Goal: Obtain resource: Download file/media

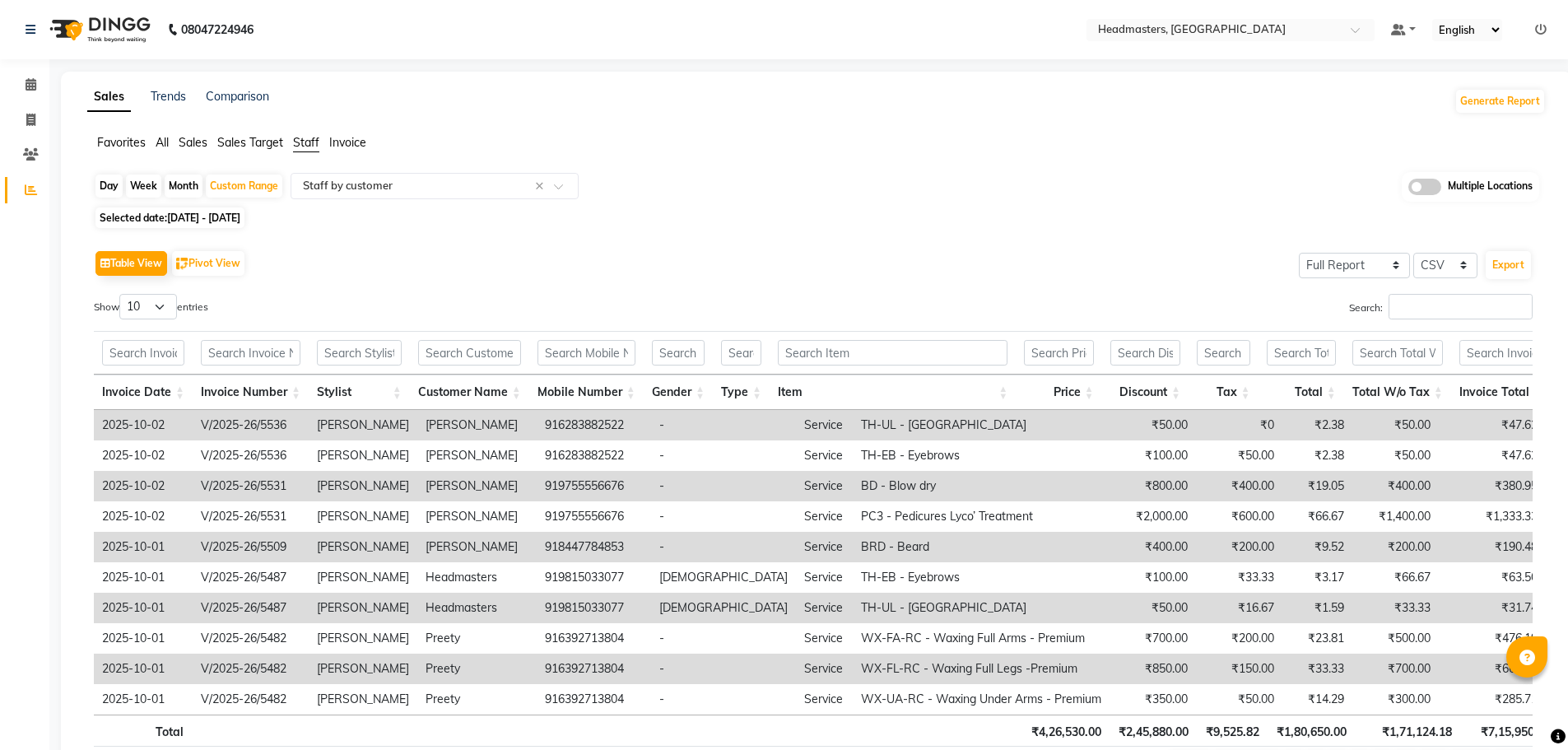
select select "full_report"
select select "csv"
click at [1354, 33] on span at bounding box center [1361, 34] width 21 height 16
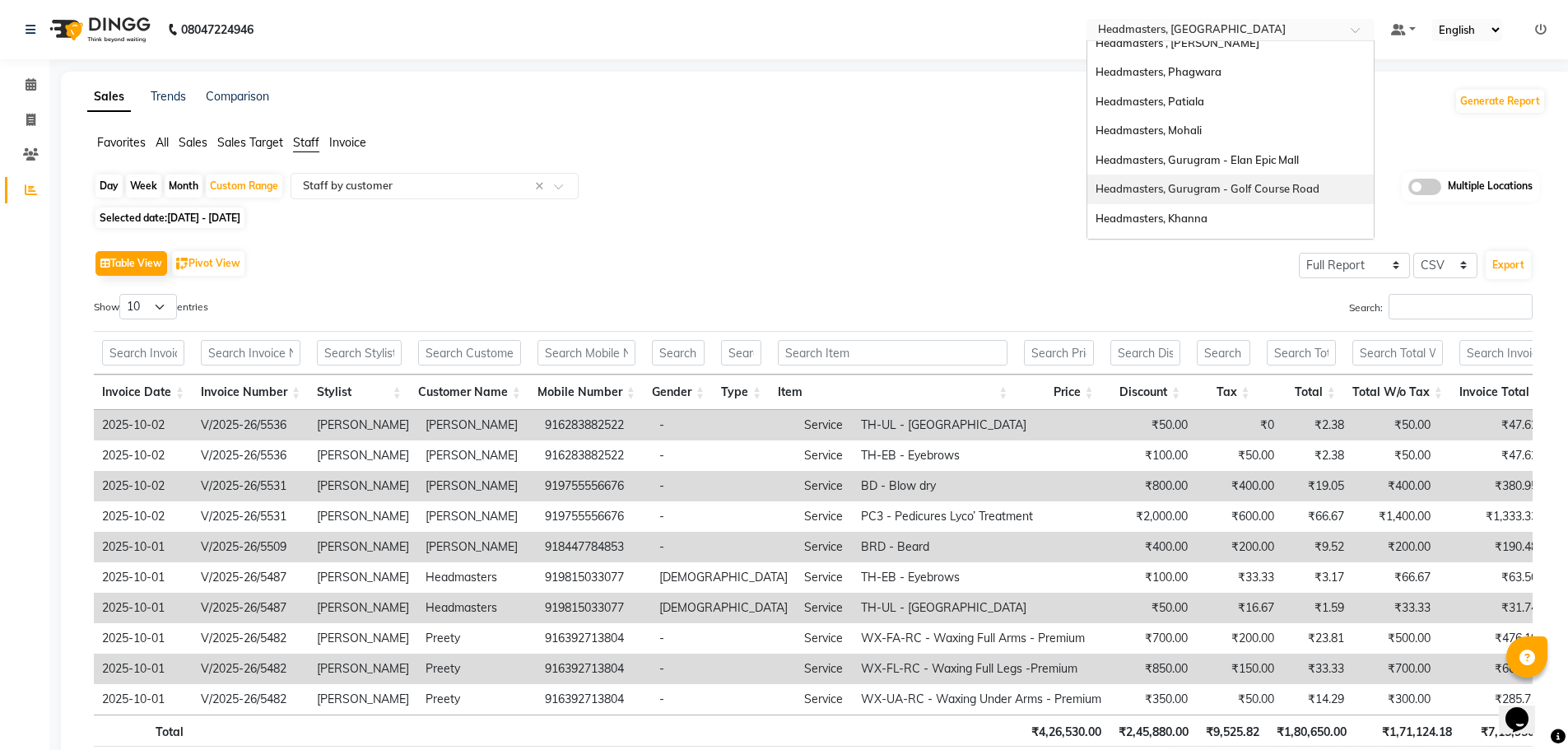
scroll to position [212, 0]
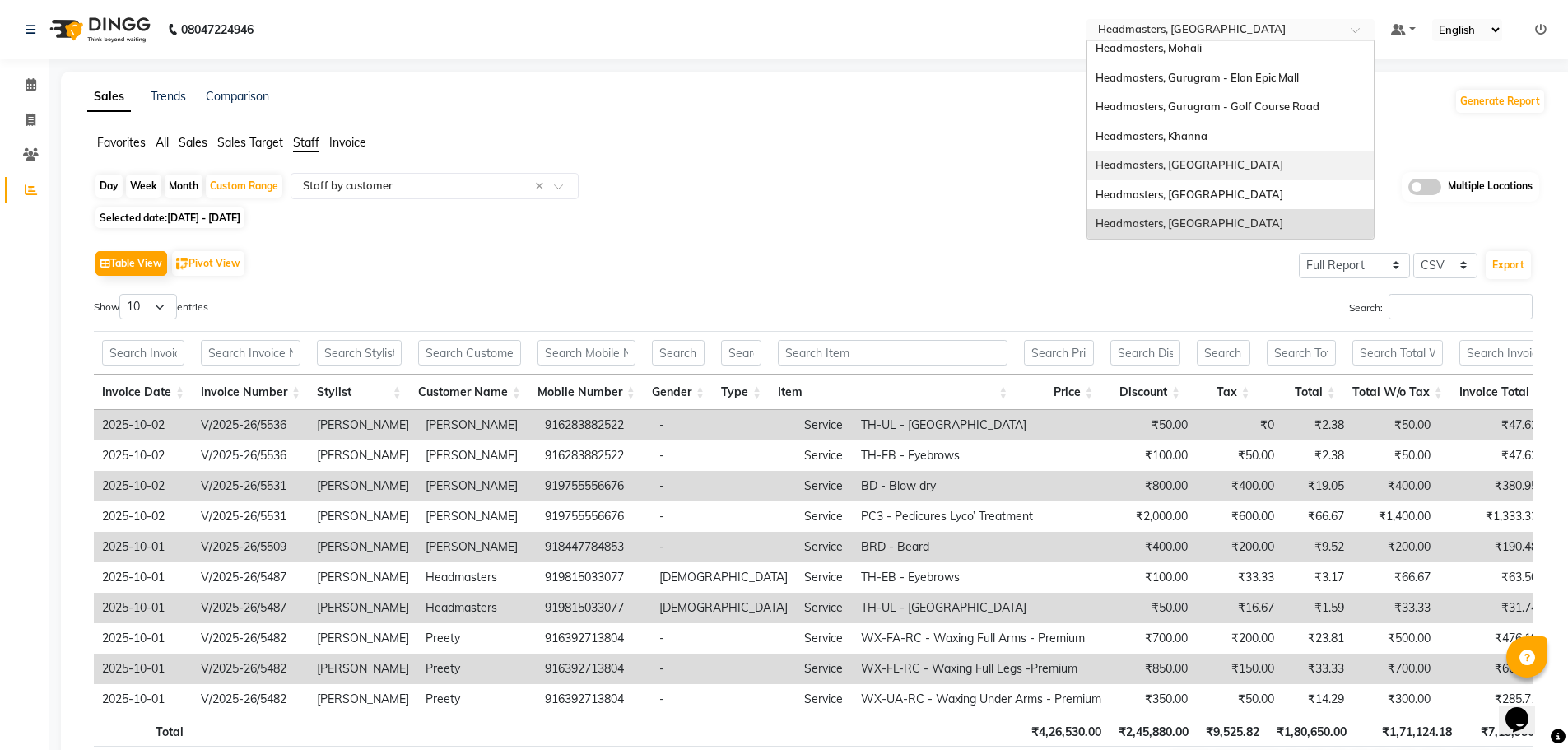
click at [1241, 165] on div "Headmasters, [GEOGRAPHIC_DATA]" at bounding box center [1231, 165] width 287 height 30
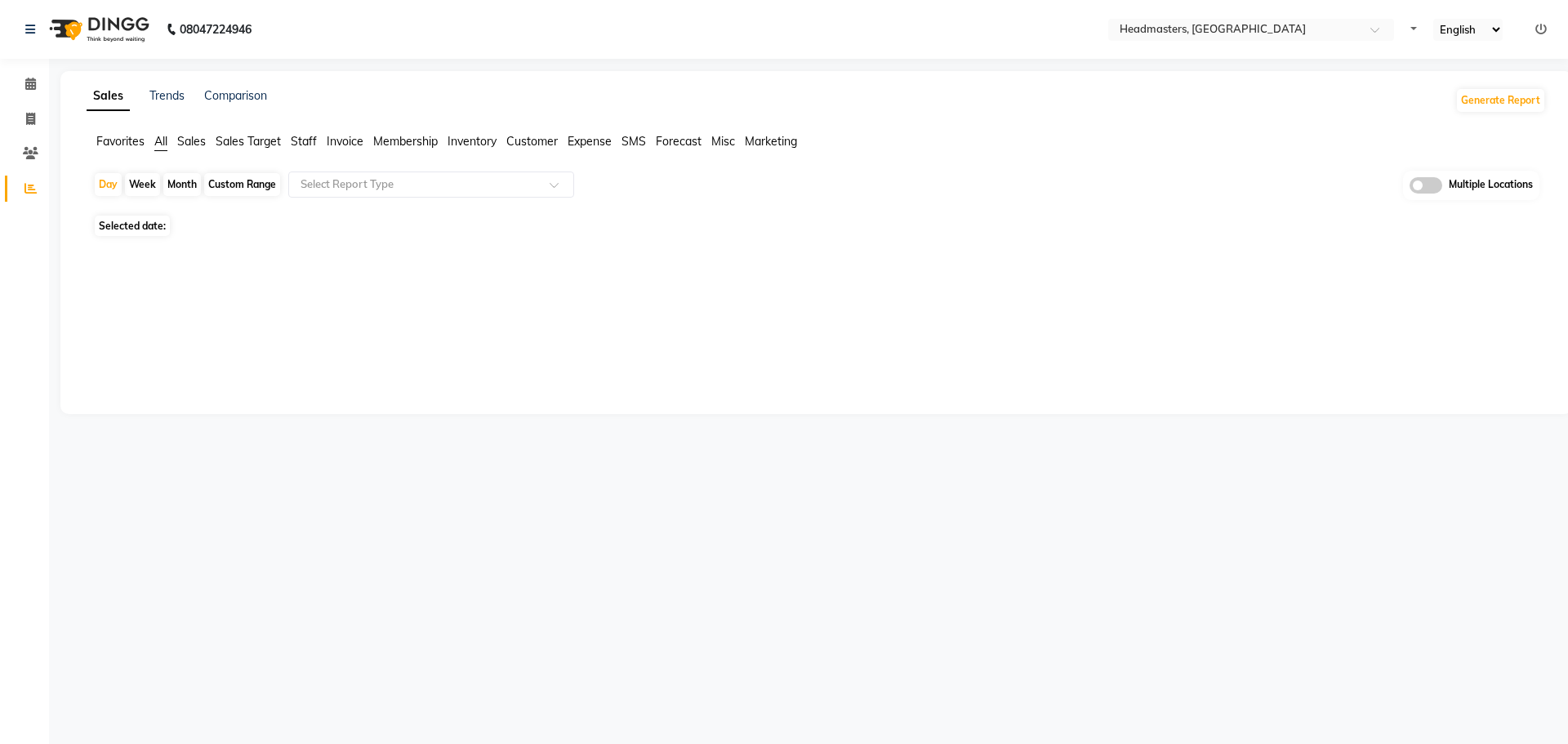
select select "en"
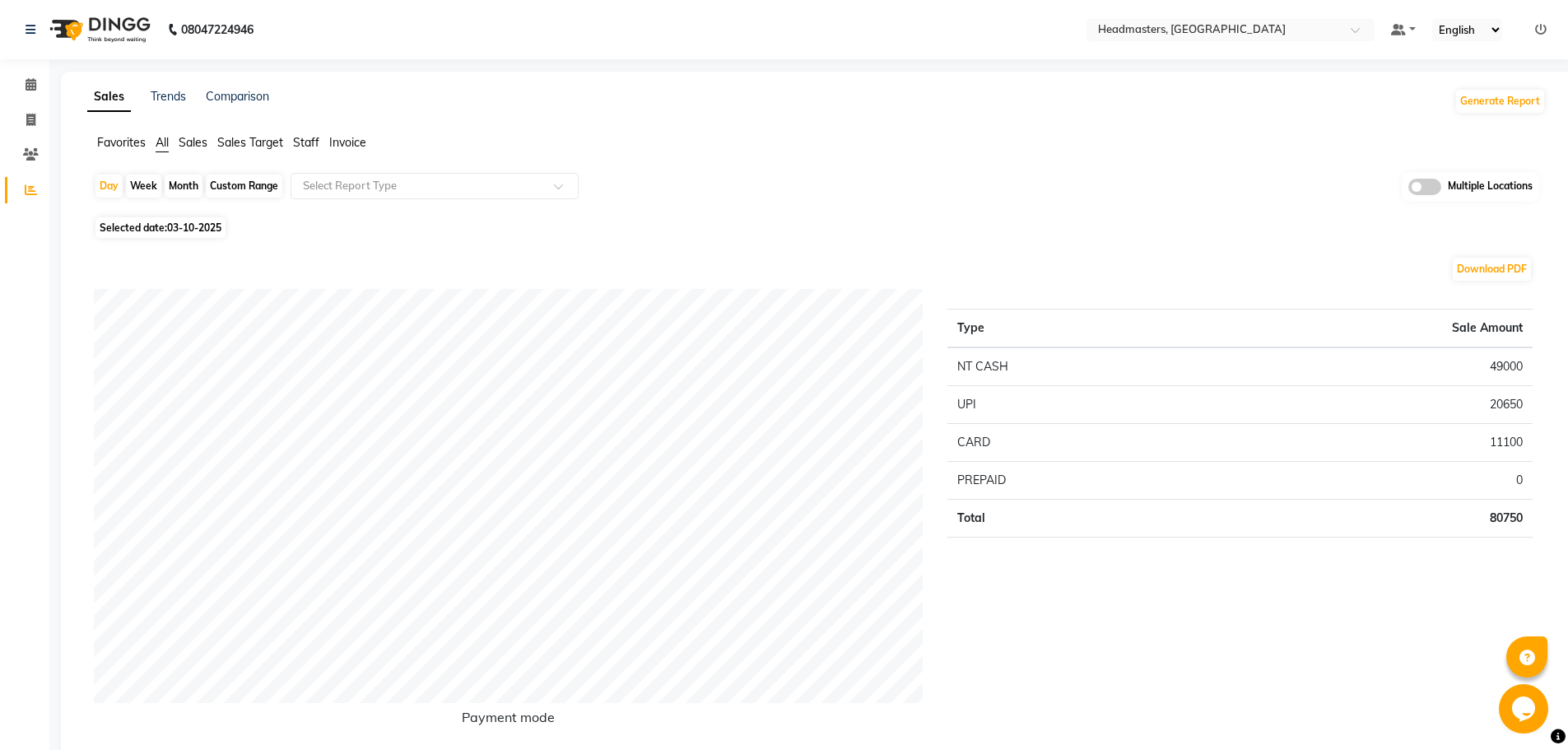
click at [307, 143] on span "Staff" at bounding box center [306, 142] width 26 height 14
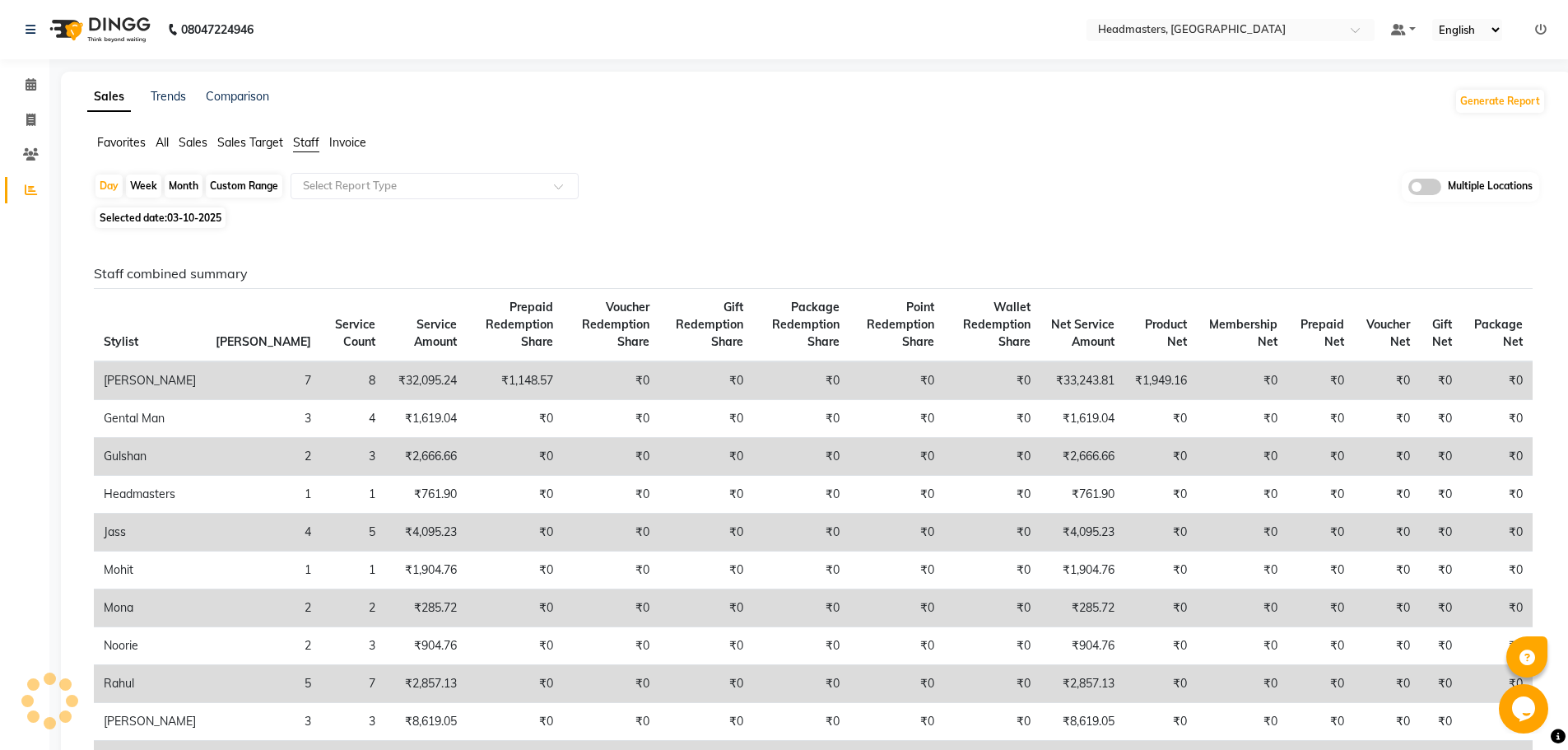
click at [259, 182] on div "Custom Range" at bounding box center [243, 187] width 77 height 23
select select "10"
select select "2025"
click at [267, 186] on div "Custom Range" at bounding box center [243, 187] width 77 height 23
select select "10"
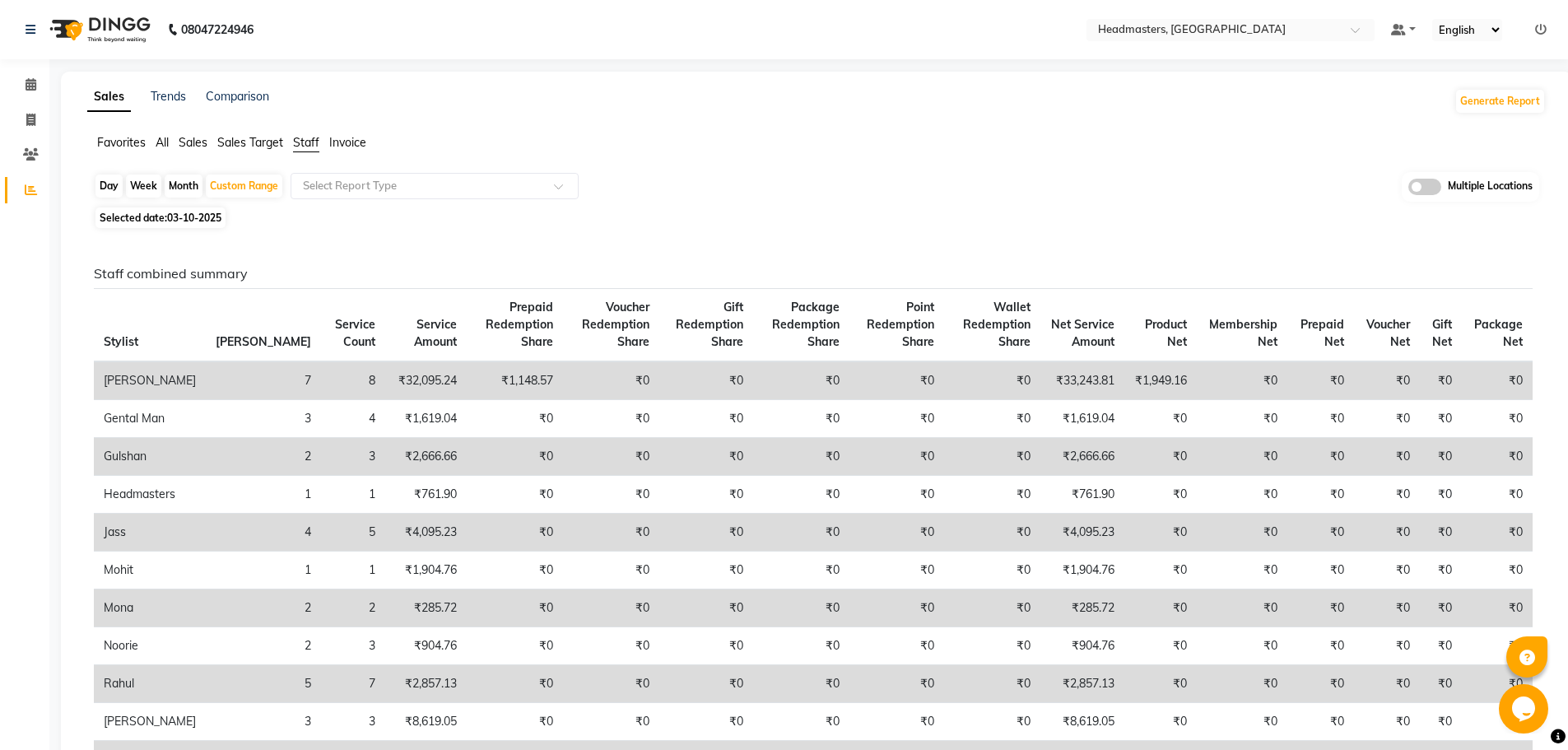
select select "2025"
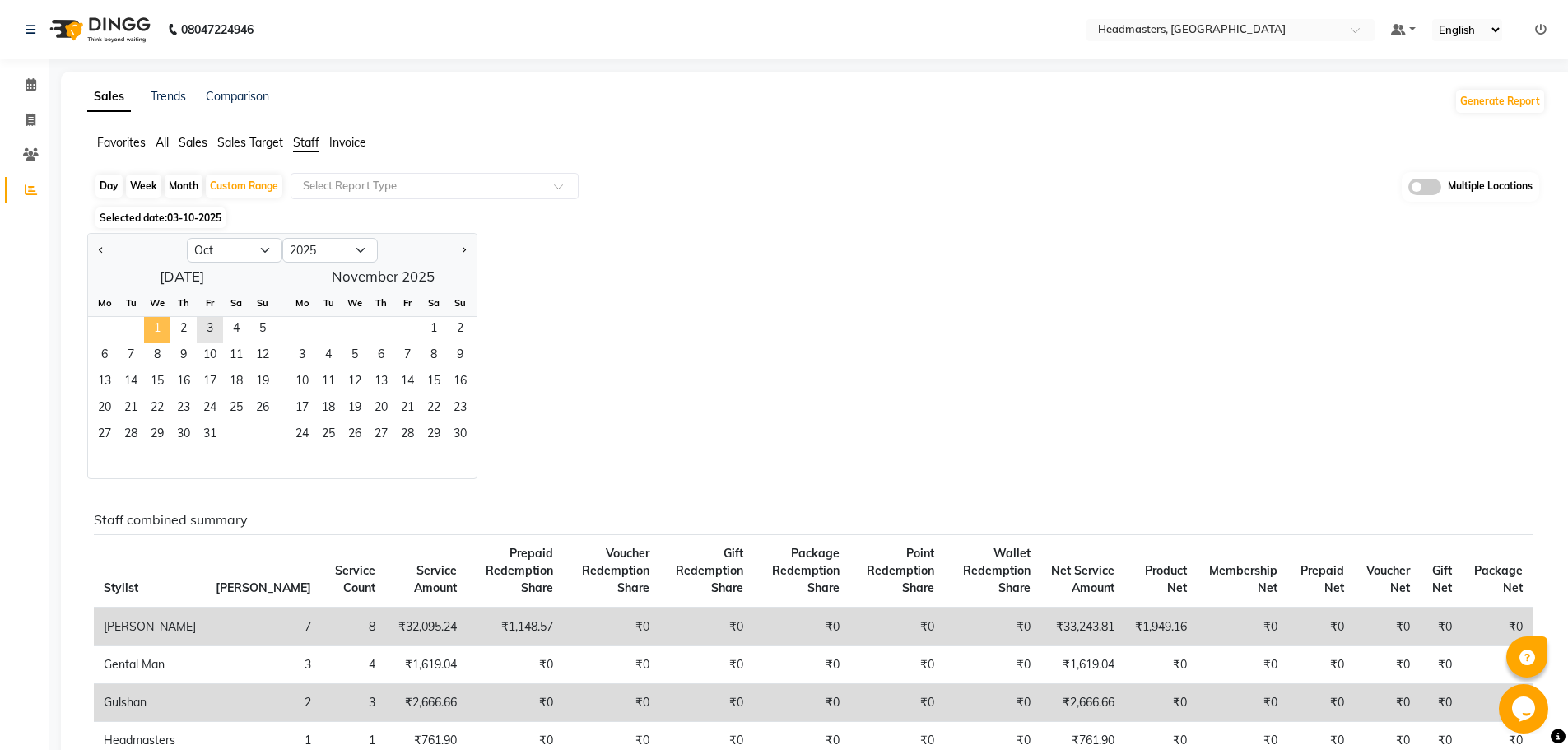
click at [167, 328] on span "1" at bounding box center [157, 329] width 26 height 26
click at [188, 328] on span "2" at bounding box center [183, 329] width 26 height 26
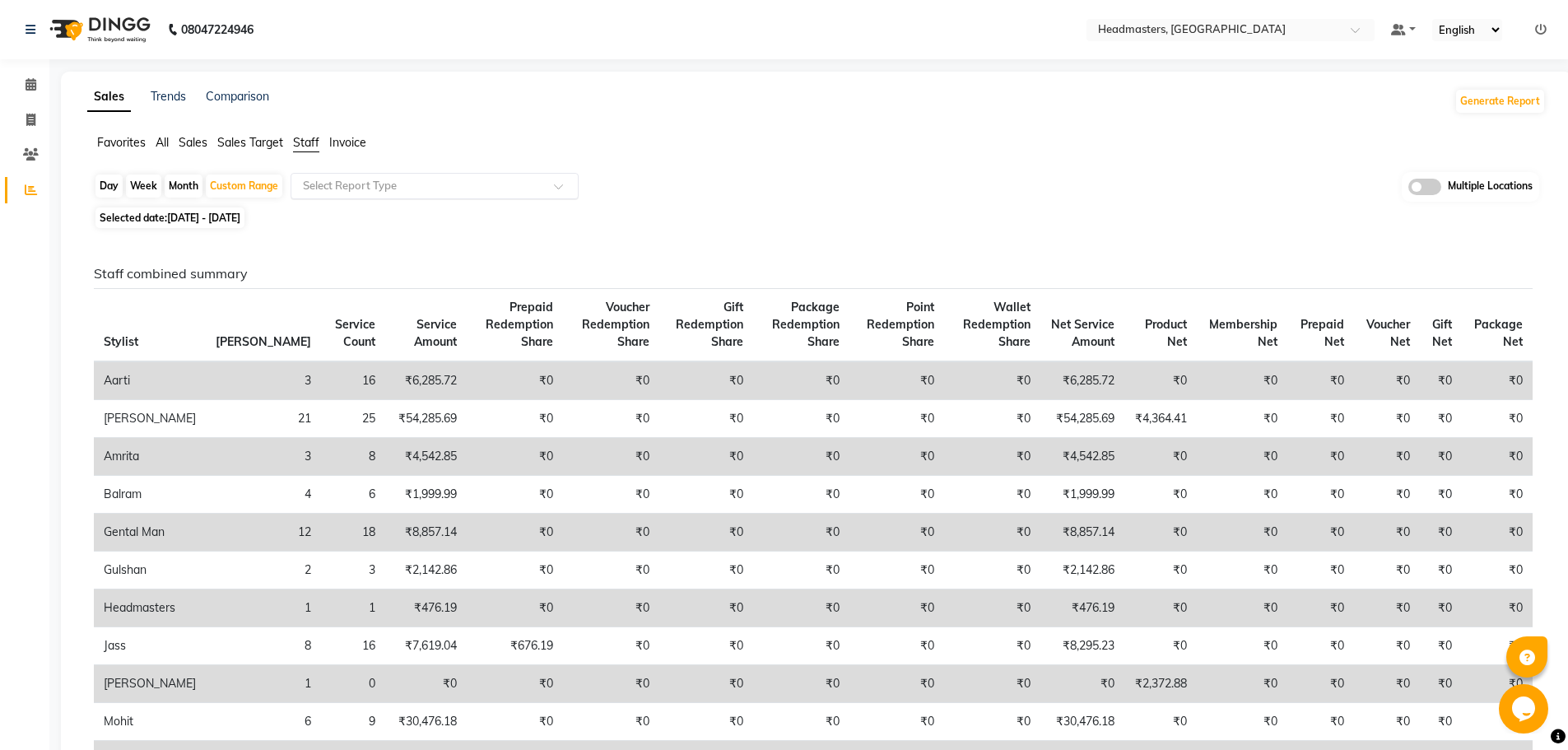
click at [562, 187] on span at bounding box center [564, 191] width 21 height 16
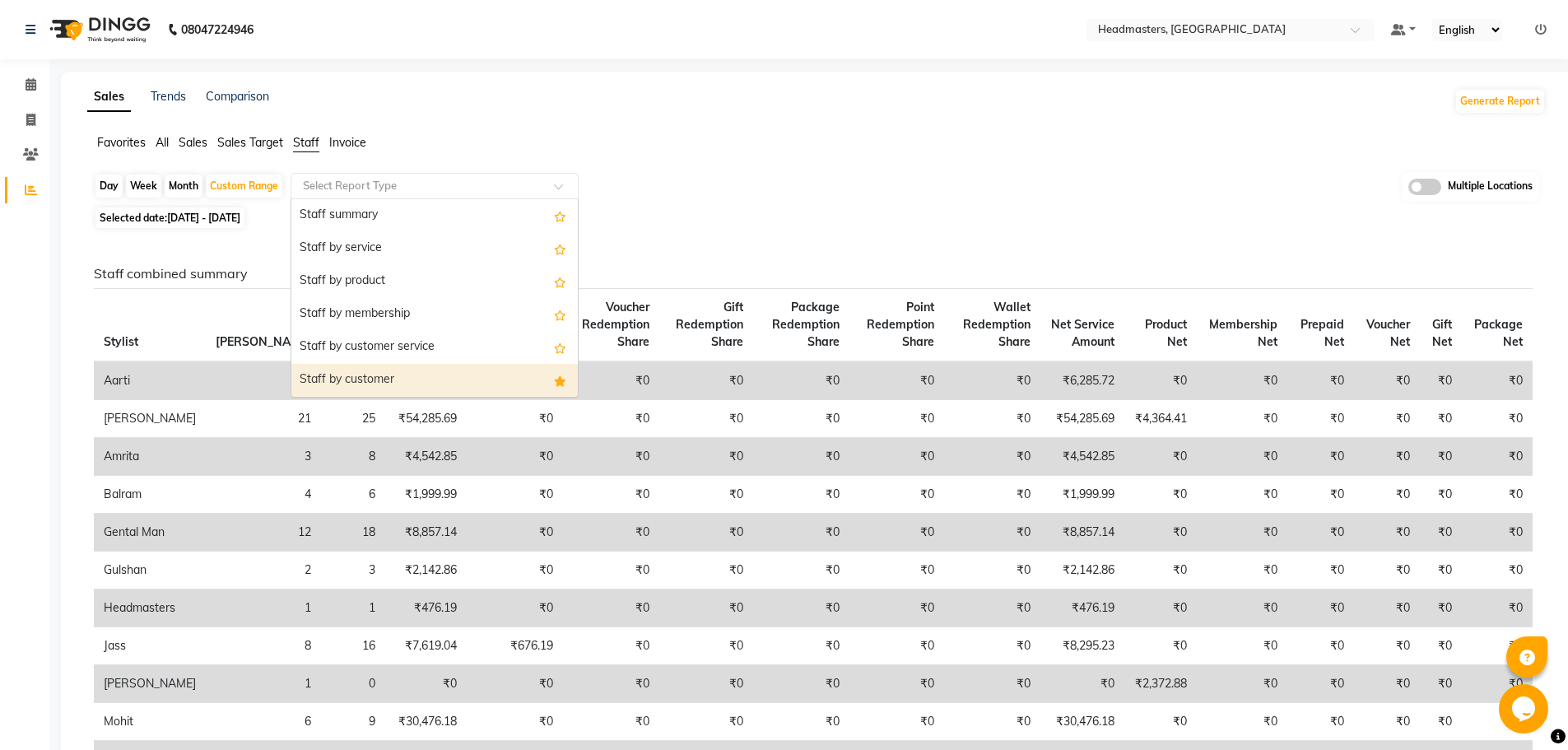
click at [509, 382] on div "Staff by customer" at bounding box center [435, 380] width 287 height 33
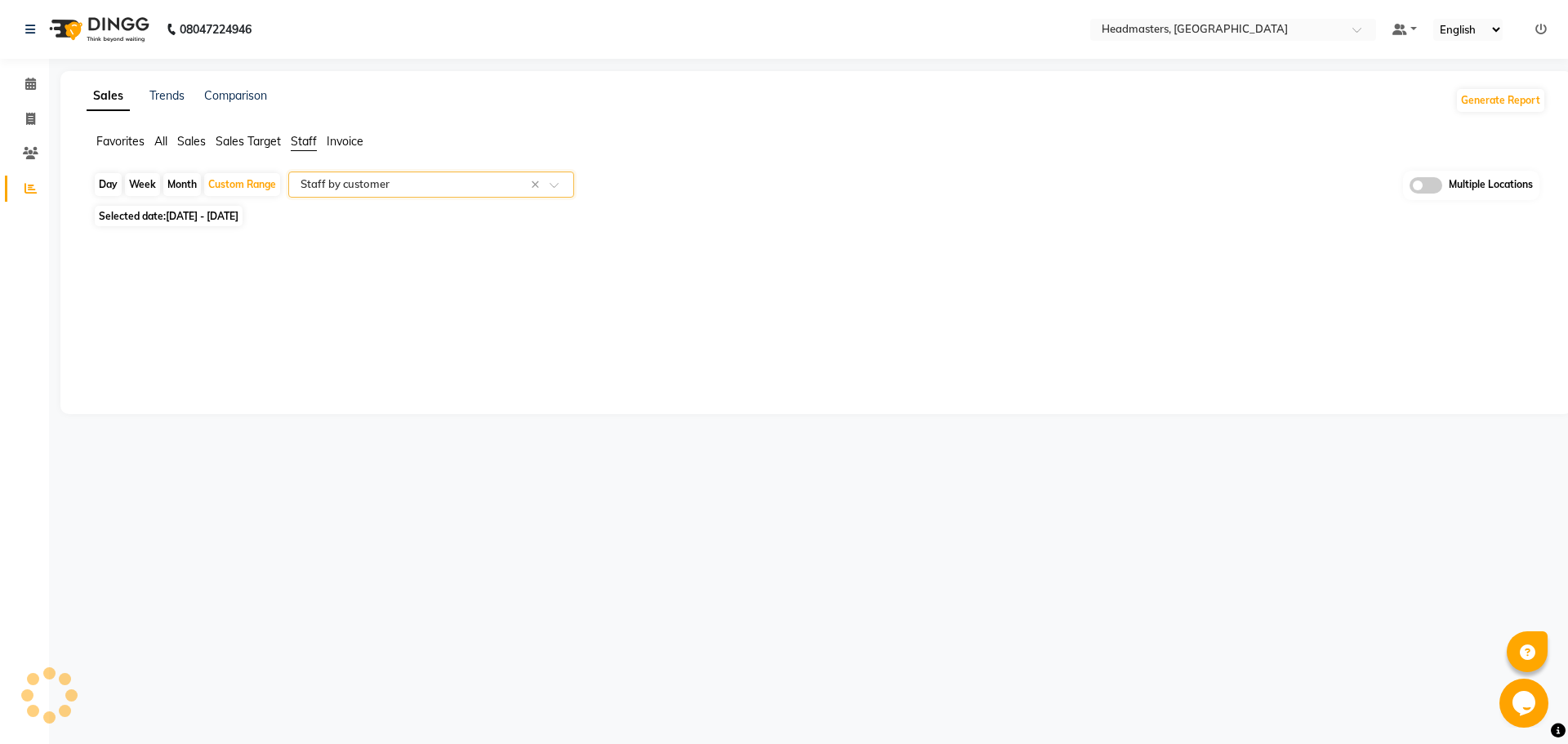
select select "full_report"
select select "csv"
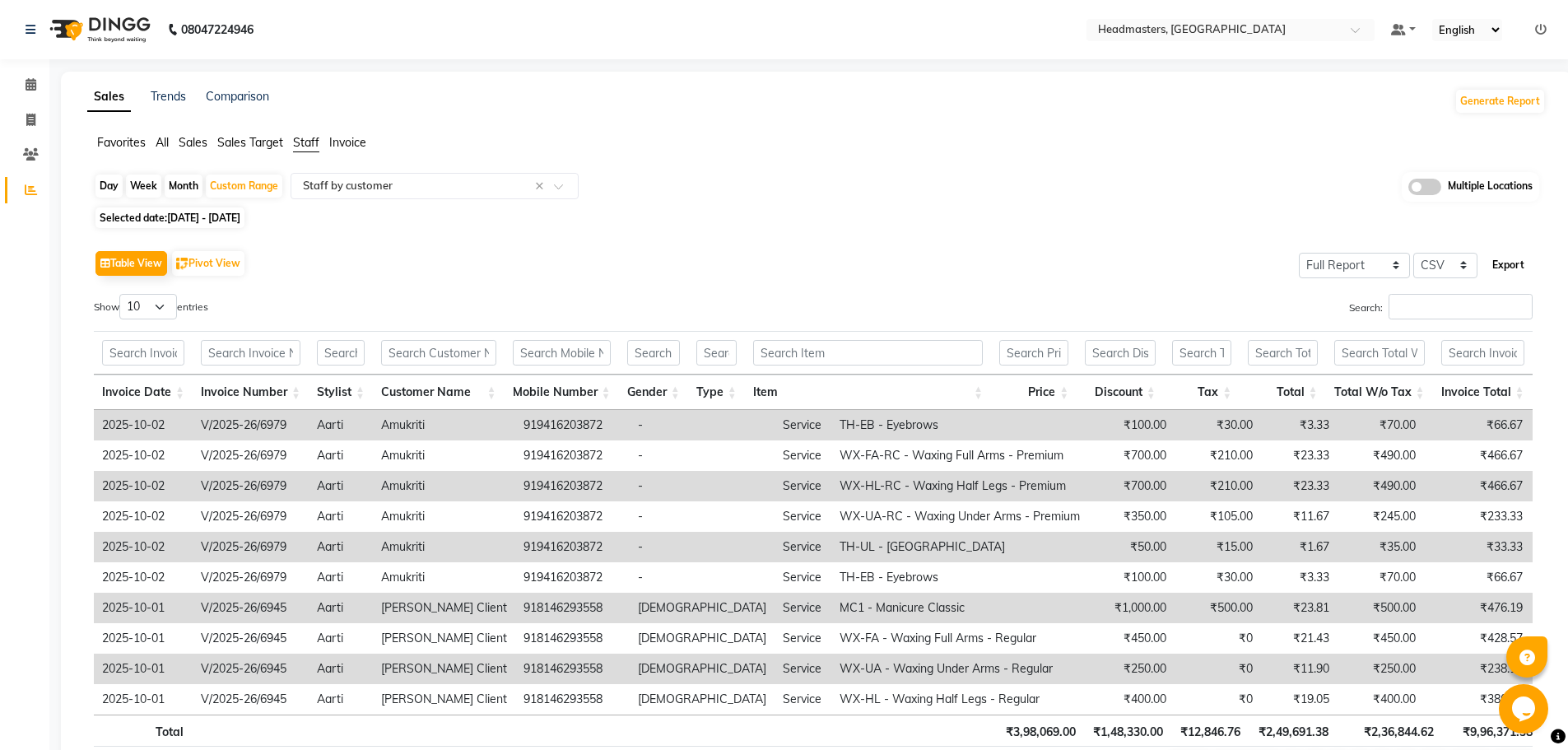
click at [1506, 261] on button "Export" at bounding box center [1508, 264] width 45 height 28
